Goal: Transaction & Acquisition: Obtain resource

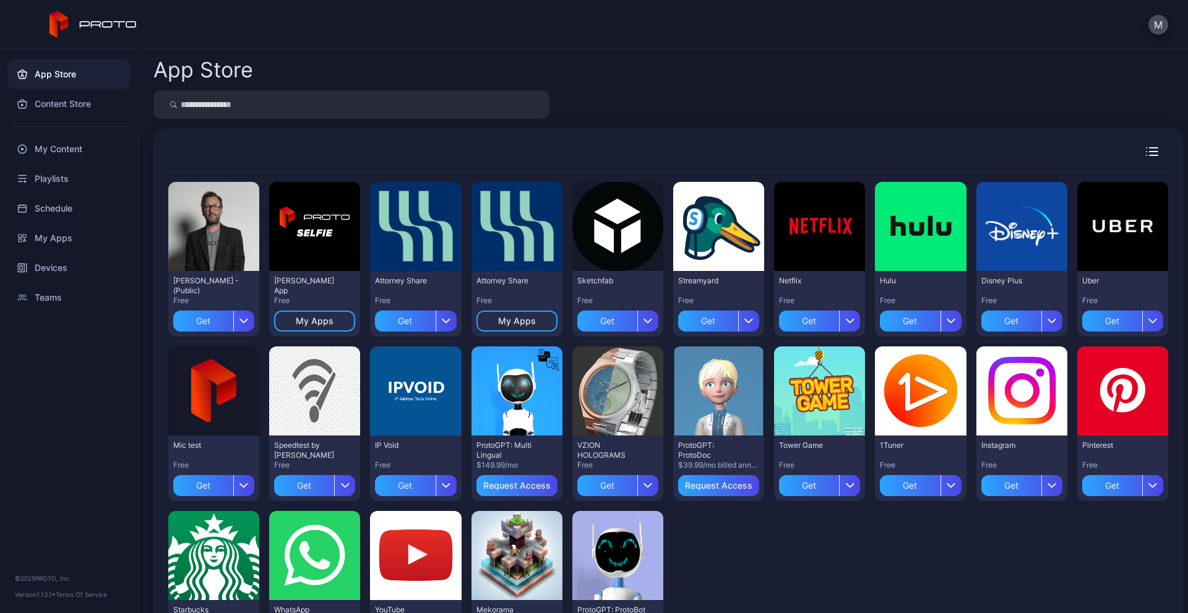
scroll to position [87, 0]
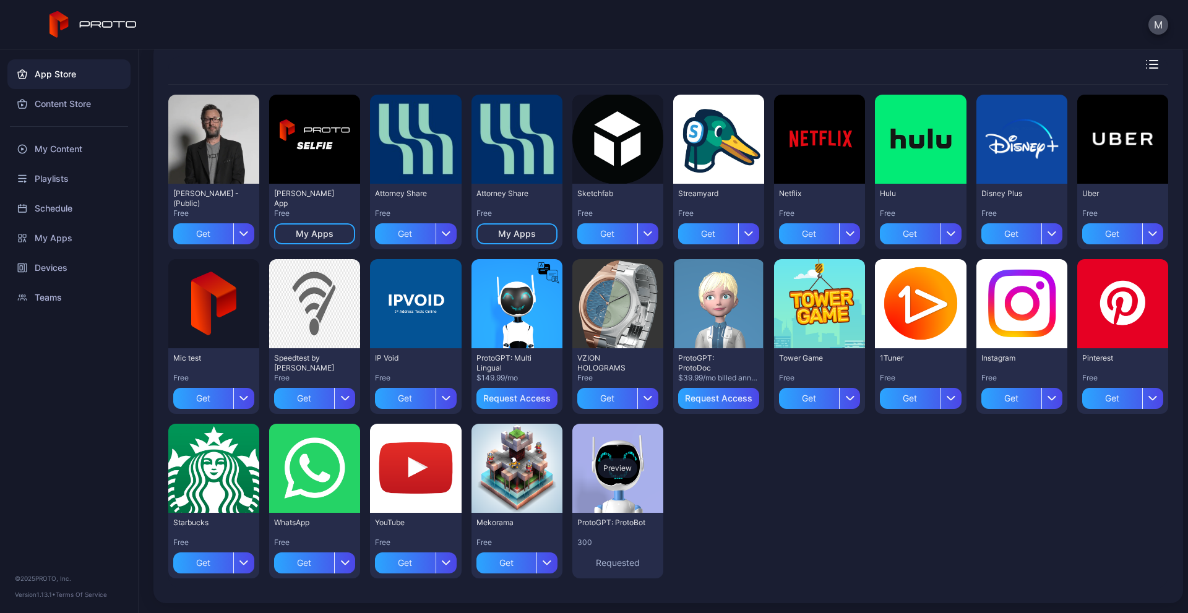
click at [603, 465] on div "Preview" at bounding box center [618, 469] width 40 height 20
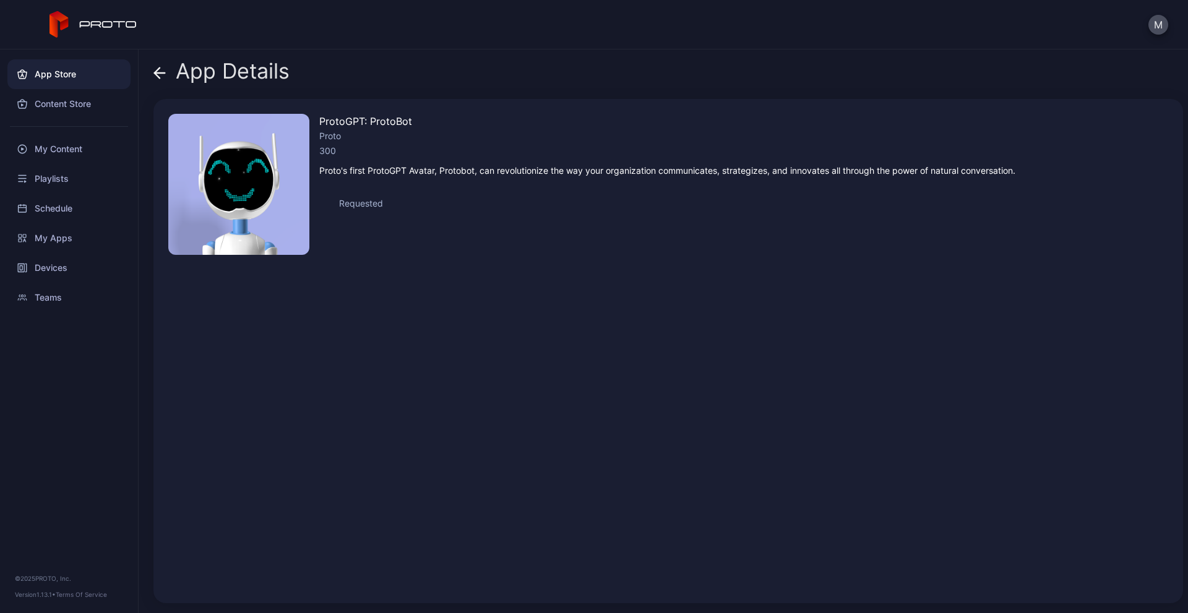
click at [160, 79] on span at bounding box center [159, 71] width 12 height 24
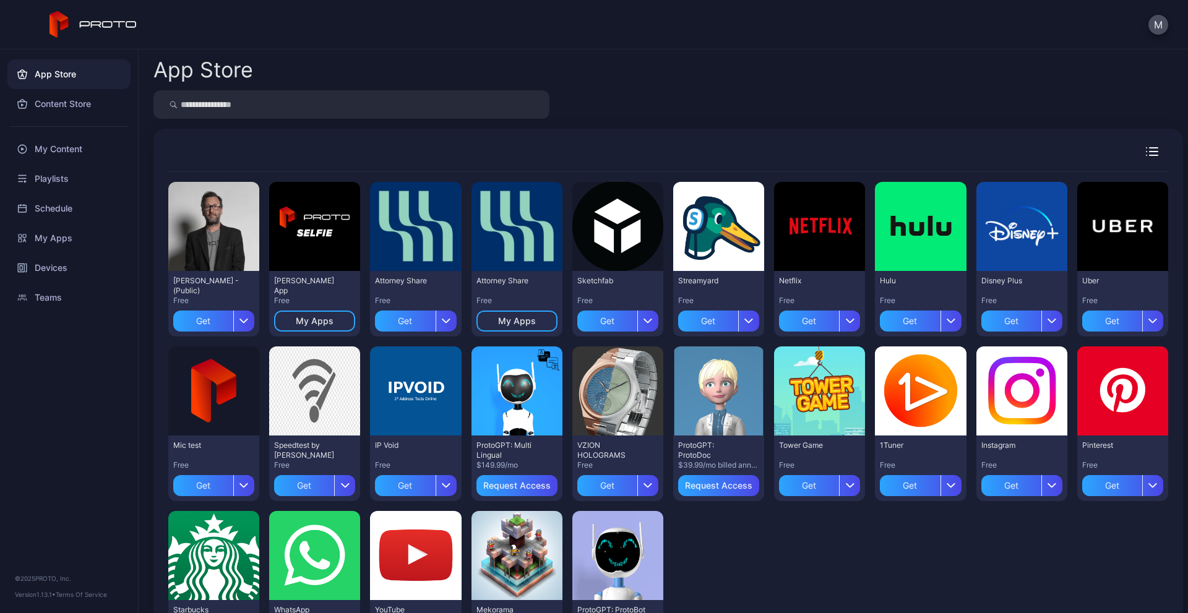
scroll to position [87, 0]
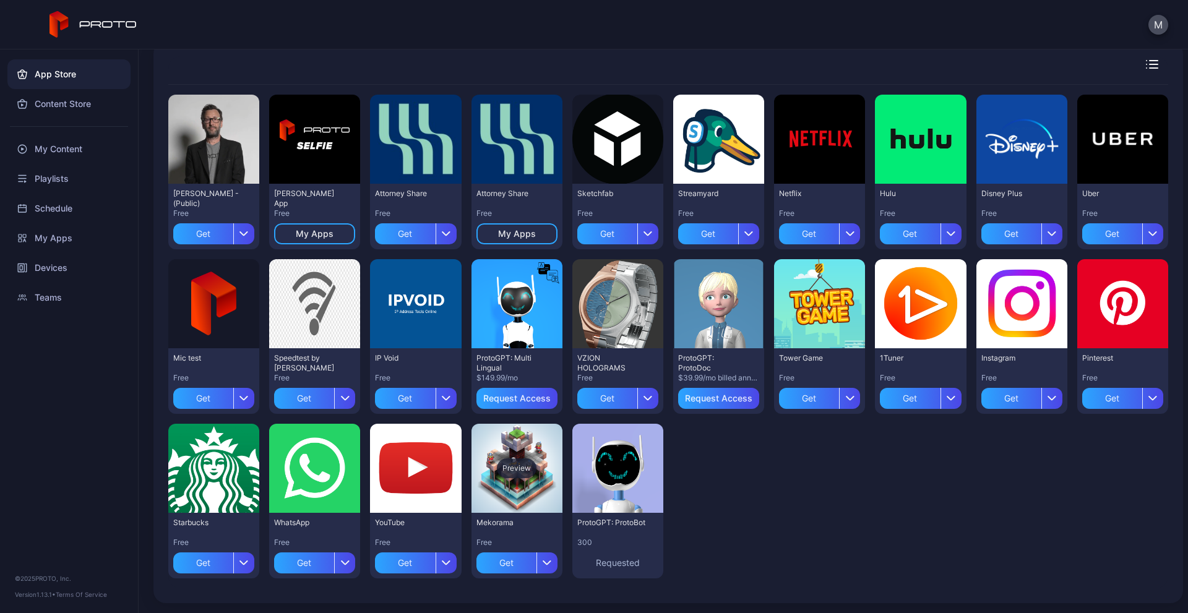
click at [503, 469] on div "Preview" at bounding box center [517, 469] width 40 height 20
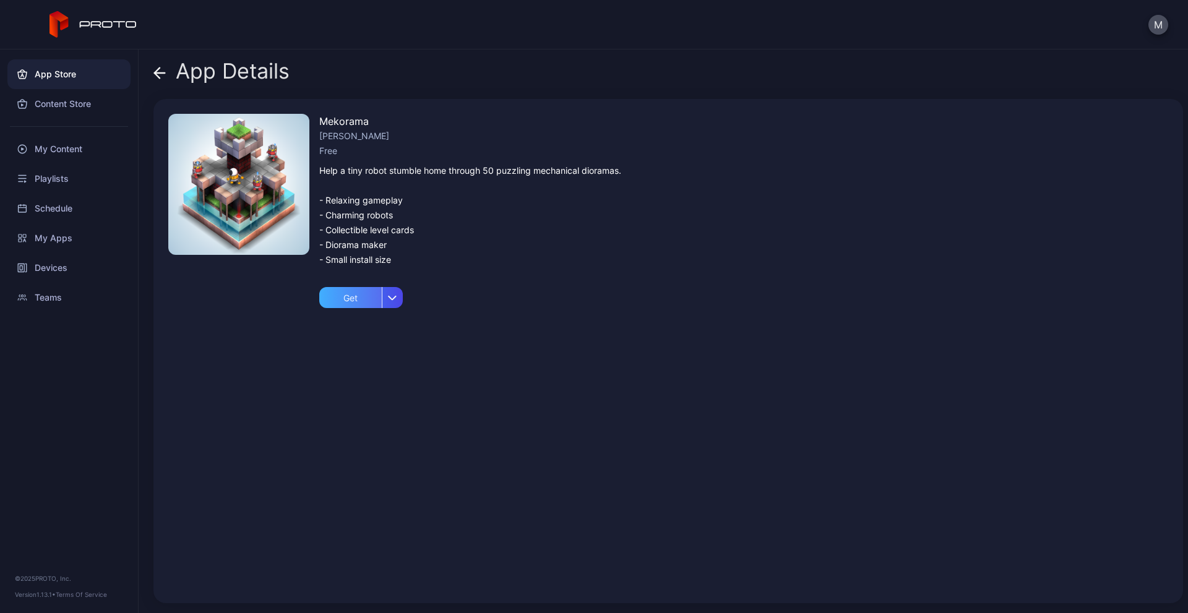
click at [351, 300] on div "Get" at bounding box center [350, 297] width 62 height 21
click at [361, 298] on div "My Apps" at bounding box center [361, 298] width 38 height 10
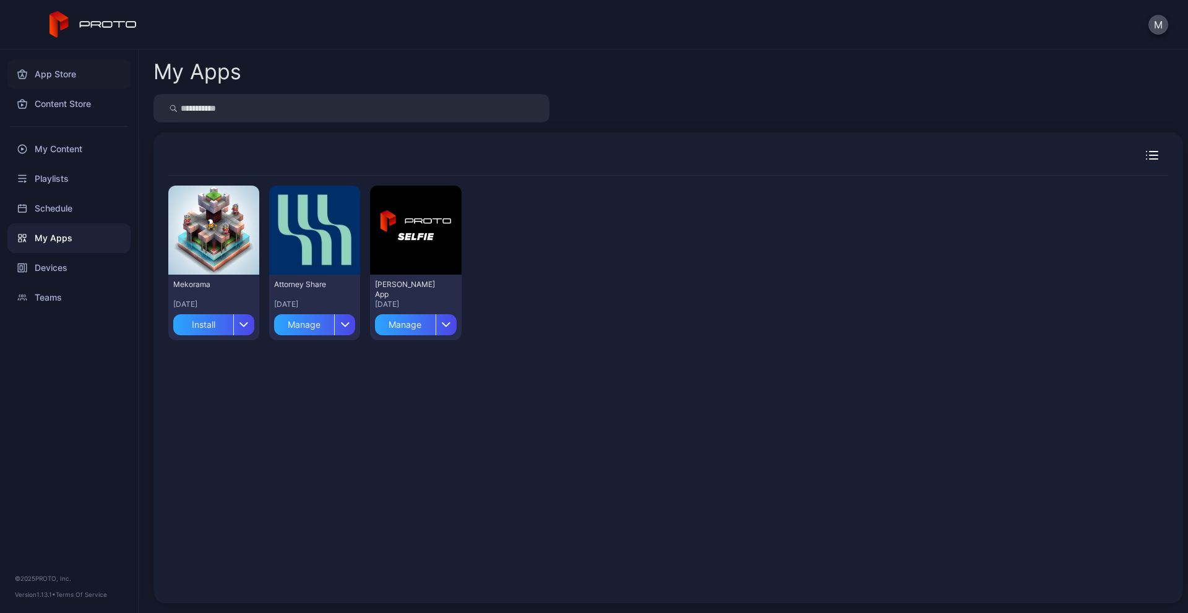
click at [71, 72] on div "App Store" at bounding box center [68, 74] width 123 height 30
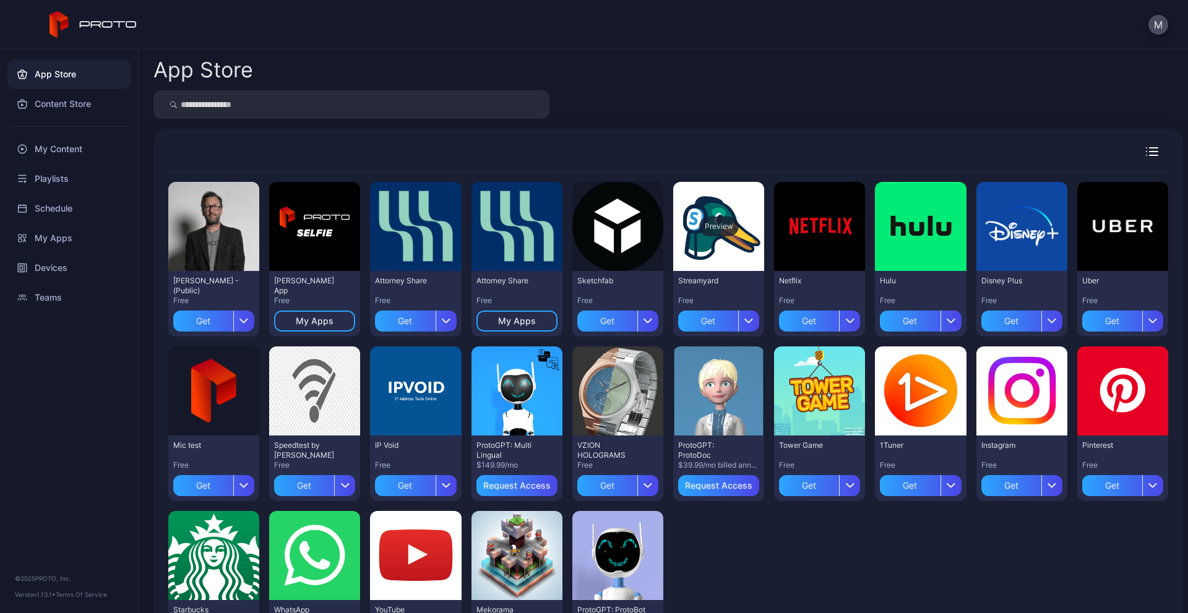
click at [723, 218] on div "Preview" at bounding box center [719, 227] width 40 height 20
